Goal: Find specific page/section: Find specific page/section

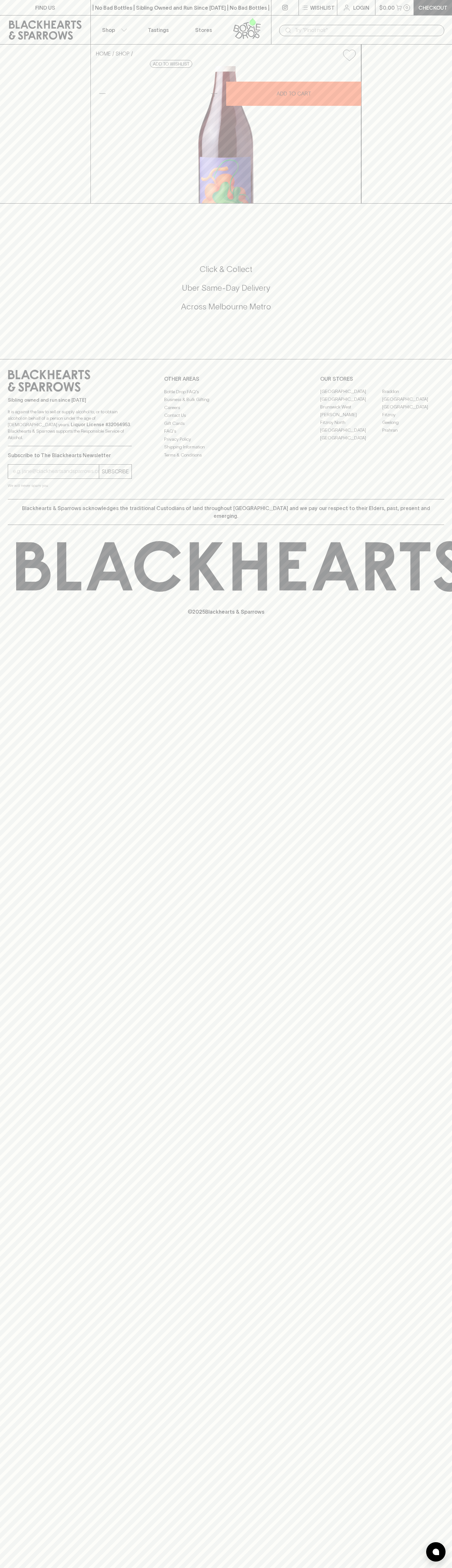
click at [7, 3] on link "FIND US" at bounding box center [45, 7] width 90 height 15
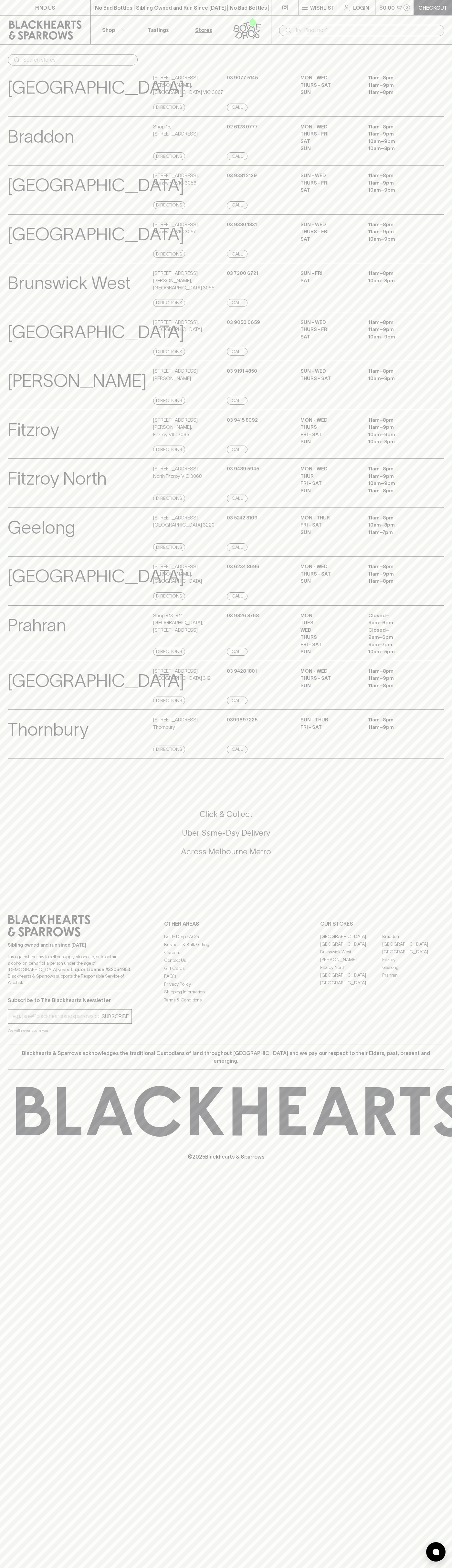
click at [445, 1567] on html "FIND US | No Bad Bottles | Sibling Owned and Run Since [DATE] | No Bad Bottles …" at bounding box center [226, 784] width 452 height 1568
click at [28, 1567] on div "FIND US | No Bad Bottles | Sibling Owned and Run Since [DATE] | No Bad Bottles …" at bounding box center [226, 784] width 452 height 1568
